Goal: Task Accomplishment & Management: Use online tool/utility

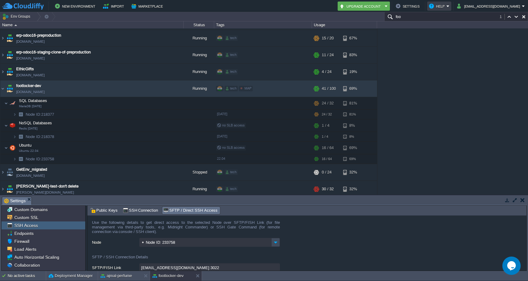
scroll to position [16, 0]
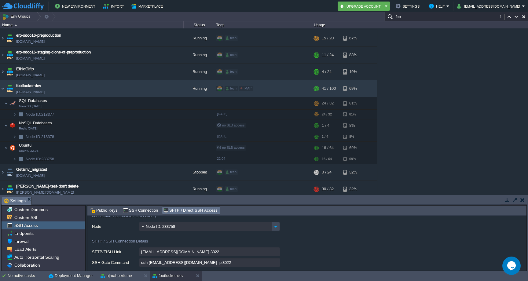
click at [456, 16] on input "foo" at bounding box center [457, 16] width 144 height 9
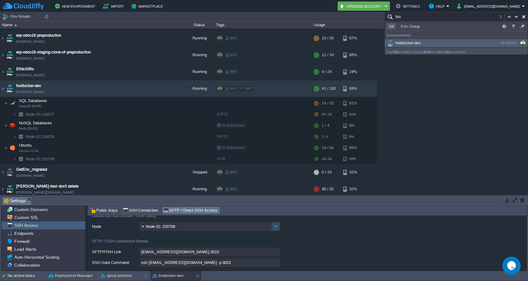
click at [428, 41] on div "footlocker-dev" at bounding box center [433, 43] width 92 height 7
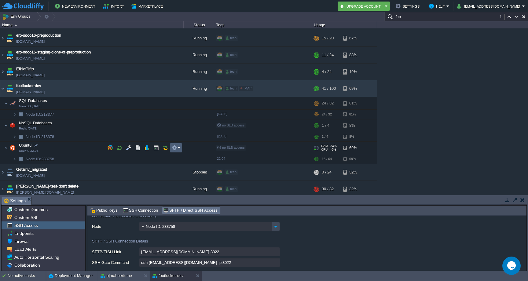
click at [179, 150] on em at bounding box center [176, 148] width 8 height 6
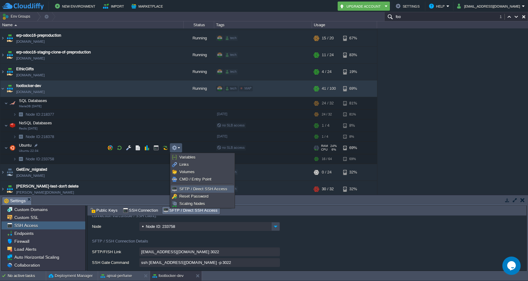
click at [191, 190] on span "SFTP / Direct SSH Access" at bounding box center [204, 189] width 48 height 5
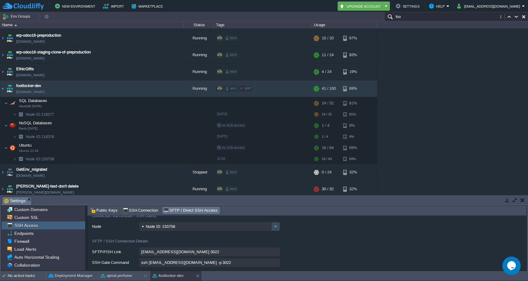
click at [277, 263] on input "ssh [EMAIL_ADDRESS][DOMAIN_NAME] -p 3022" at bounding box center [209, 262] width 141 height 9
click at [5, 88] on img at bounding box center [2, 88] width 5 height 17
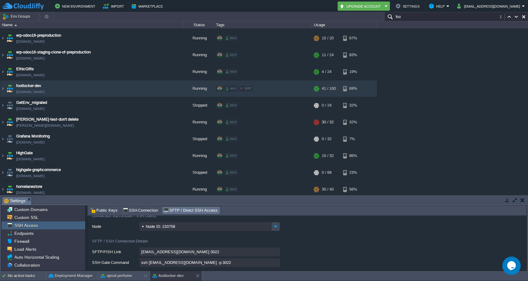
click at [424, 16] on input "foo" at bounding box center [457, 16] width 144 height 9
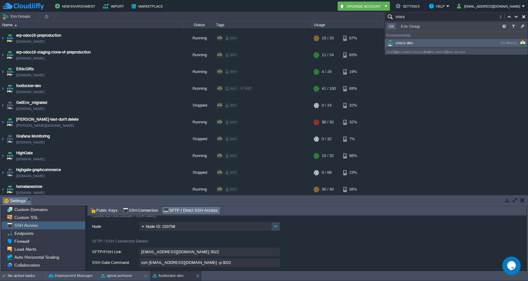
type input "crocs"
click at [404, 42] on span "crocs-dev" at bounding box center [400, 43] width 27 height 5
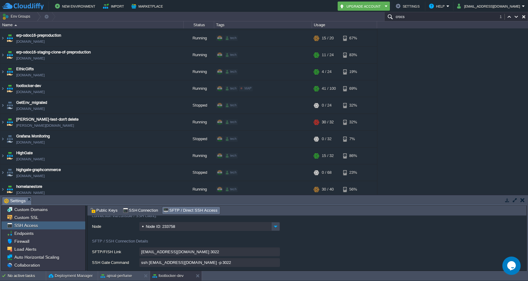
scroll to position [472, 0]
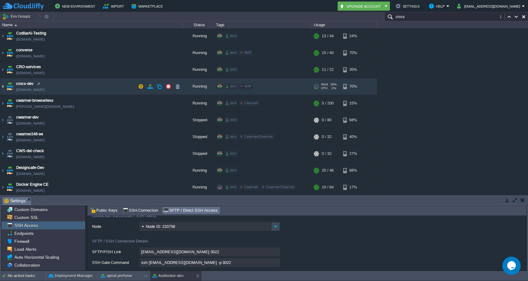
click at [4, 86] on img at bounding box center [2, 86] width 5 height 17
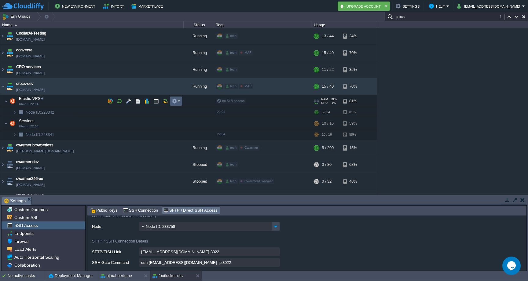
click at [179, 99] on em at bounding box center [176, 101] width 8 height 6
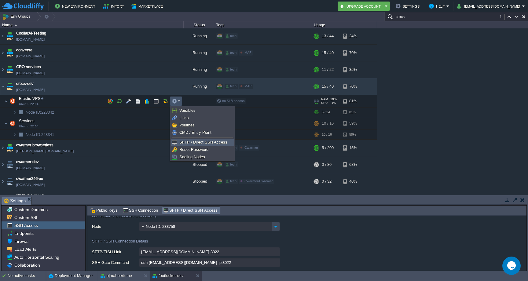
click at [188, 141] on span "SFTP / Direct SSH Access" at bounding box center [204, 142] width 48 height 5
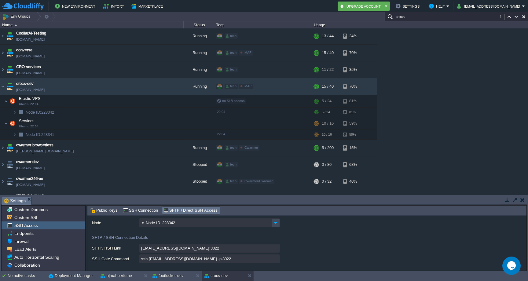
scroll to position [20, 0]
click at [277, 259] on input "ssh [EMAIL_ADDRESS][DOMAIN_NAME] -p 3022" at bounding box center [209, 258] width 141 height 9
type textarea "ssh [EMAIL_ADDRESS][DOMAIN_NAME] -p 3022"
click at [435, 18] on input "crocs" at bounding box center [457, 16] width 144 height 9
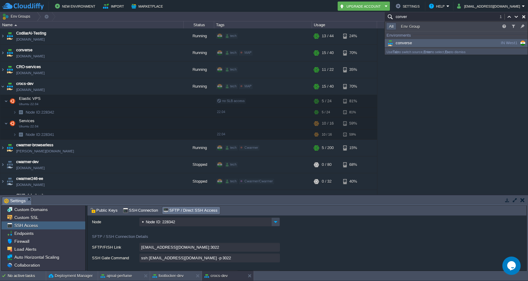
type input "conver"
click at [425, 46] on div "converse" at bounding box center [433, 43] width 92 height 7
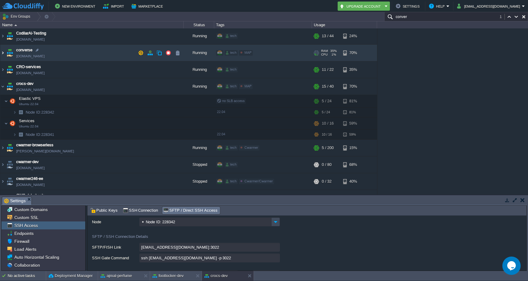
click at [3, 53] on img at bounding box center [2, 53] width 5 height 17
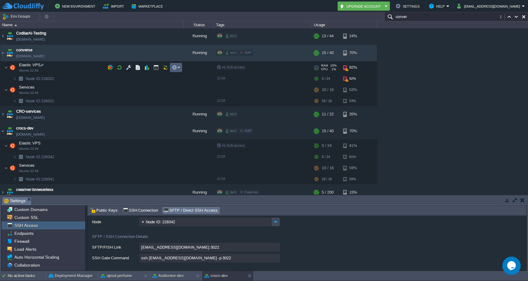
click at [174, 69] on button "button" at bounding box center [175, 68] width 6 height 6
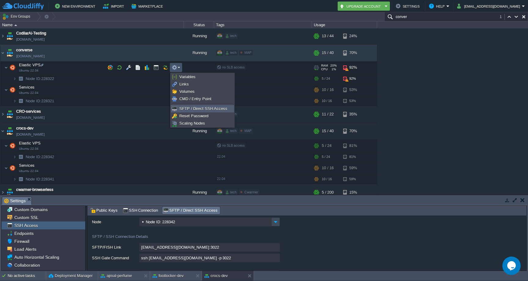
click at [186, 108] on span "SFTP / Direct SSH Access" at bounding box center [204, 108] width 48 height 5
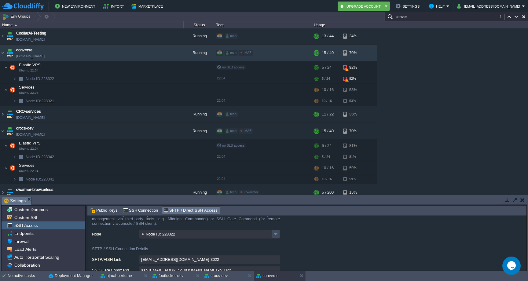
scroll to position [17, 0]
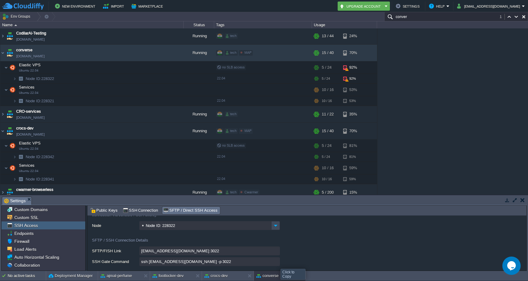
click at [276, 264] on input "ssh [EMAIL_ADDRESS][DOMAIN_NAME] -p 3022" at bounding box center [209, 262] width 141 height 9
type textarea "ssh [EMAIL_ADDRESS][DOMAIN_NAME] -p 3022"
click at [431, 20] on input "conver" at bounding box center [457, 16] width 144 height 9
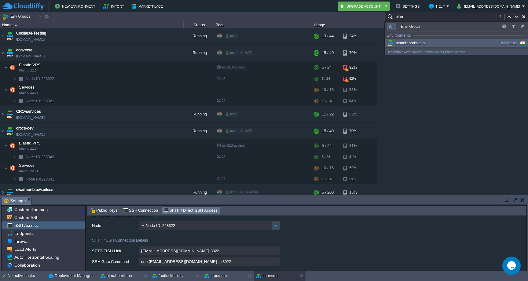
type input "plan"
click at [419, 44] on span "planetsportsasia" at bounding box center [406, 43] width 39 height 5
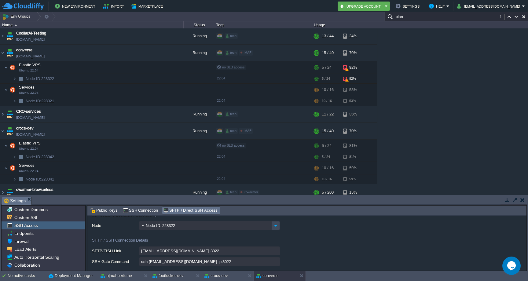
scroll to position [1630, 0]
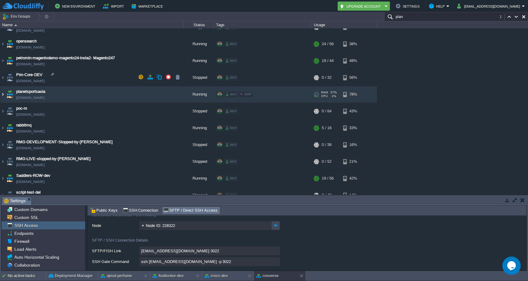
click at [5, 86] on img at bounding box center [2, 94] width 5 height 17
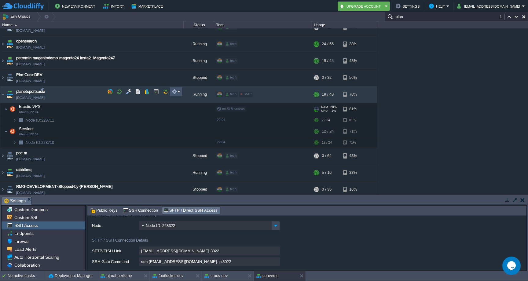
click at [176, 94] on button "button" at bounding box center [175, 92] width 6 height 6
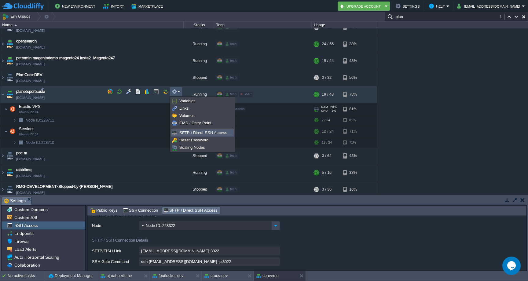
click at [187, 135] on span "SFTP / Direct SSH Access" at bounding box center [204, 133] width 48 height 5
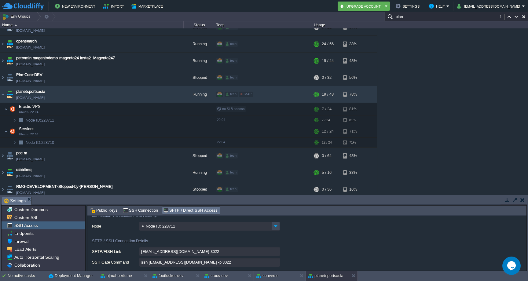
scroll to position [17, 0]
click at [277, 265] on input "ssh [EMAIL_ADDRESS][DOMAIN_NAME] -p 3022" at bounding box center [209, 262] width 141 height 9
type textarea "ssh [EMAIL_ADDRESS][DOMAIN_NAME] -p 3022"
click at [423, 18] on input "plan" at bounding box center [457, 16] width 144 height 9
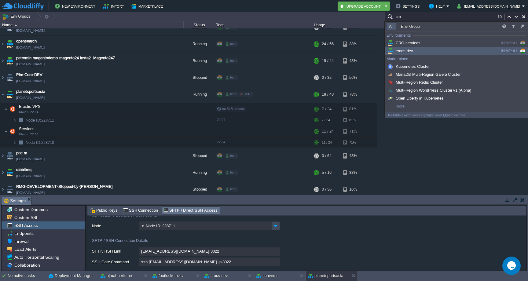
type input "cro"
click at [402, 50] on span "crocs-dev" at bounding box center [400, 51] width 27 height 5
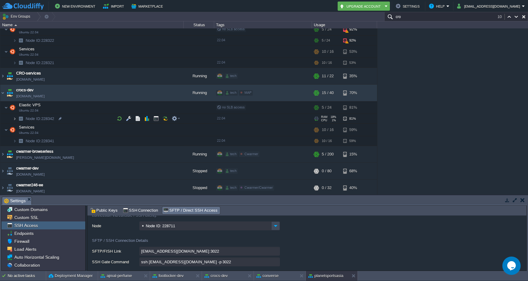
click at [15, 118] on img at bounding box center [15, 118] width 4 height 9
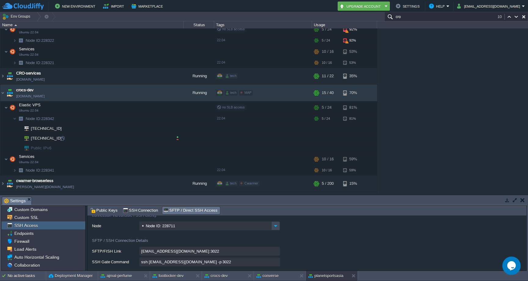
click at [65, 136] on td "[TECHNICAL_ID]" at bounding box center [91, 139] width 183 height 10
click at [64, 137] on div at bounding box center [63, 139] width 6 height 6
